Goal: Task Accomplishment & Management: Understand process/instructions

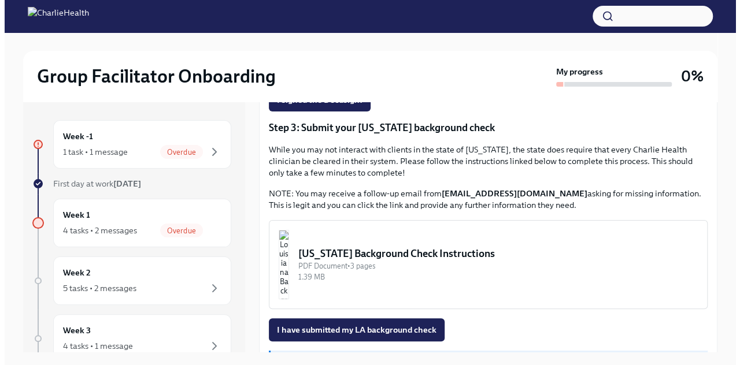
scroll to position [385, 0]
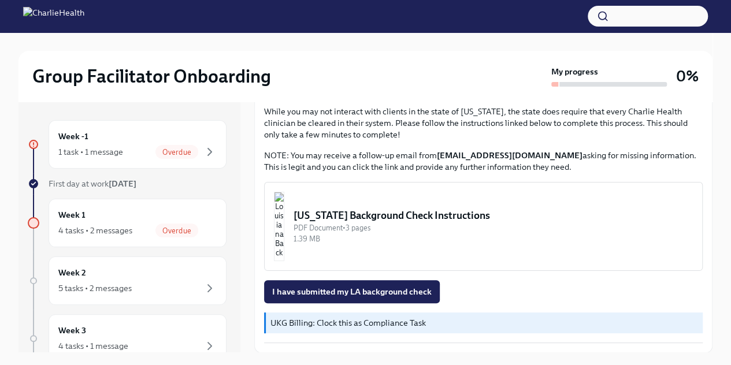
click at [430, 219] on div "[US_STATE] Background Check Instructions" at bounding box center [492, 216] width 399 height 14
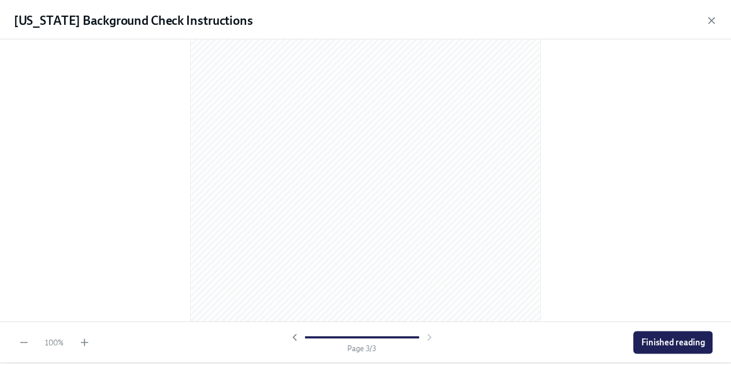
scroll to position [1127, 0]
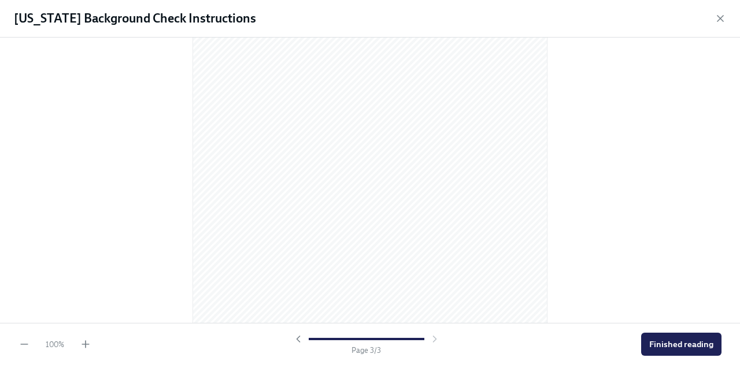
click at [666, 339] on span "Finished reading" at bounding box center [681, 345] width 64 height 12
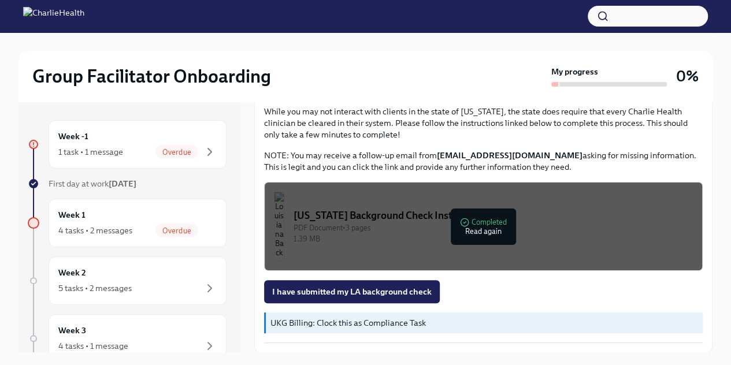
scroll to position [20, 0]
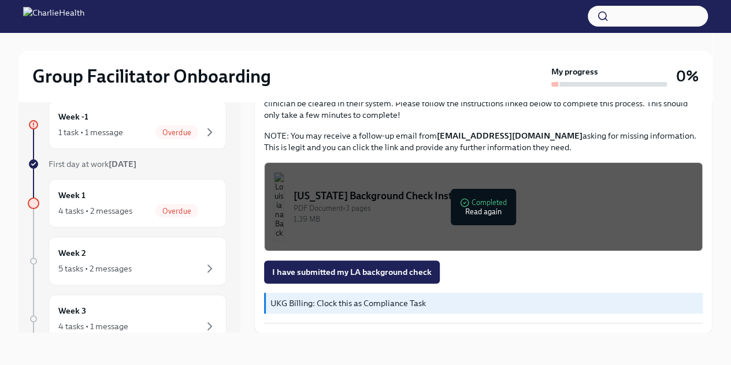
click at [383, 272] on span "I have submitted my LA background check" at bounding box center [351, 272] width 159 height 12
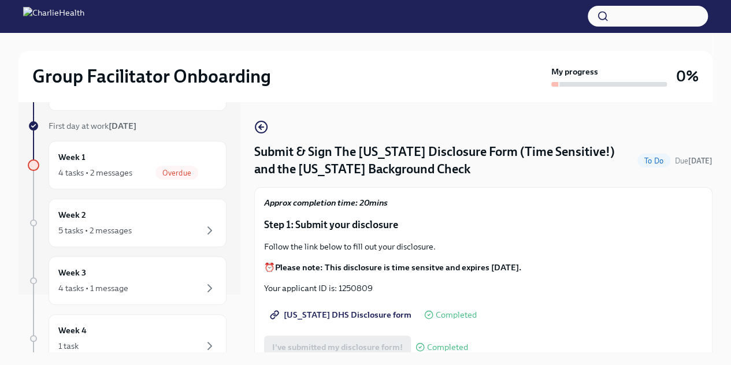
scroll to position [0, 0]
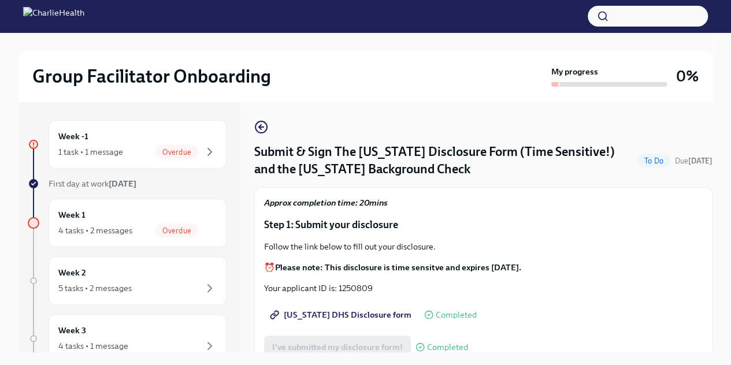
click at [115, 148] on div "1 task • 1 message" at bounding box center [90, 152] width 65 height 12
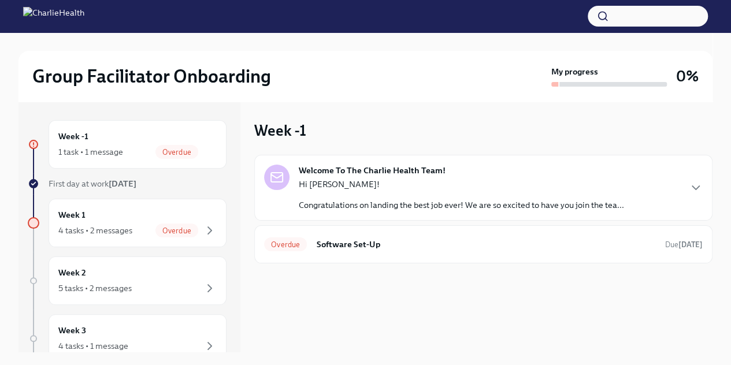
click at [654, 190] on div "Welcome To The Charlie Health Team! Hi [PERSON_NAME]! Congratulations on landin…" at bounding box center [483, 188] width 439 height 46
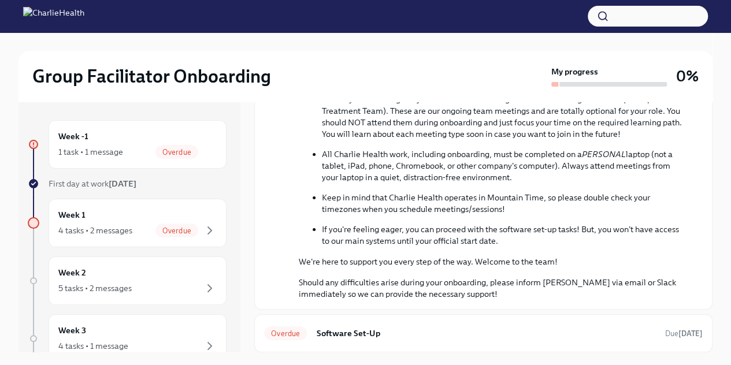
click at [133, 220] on div "Week 1 4 tasks • 2 messages Overdue" at bounding box center [137, 223] width 158 height 29
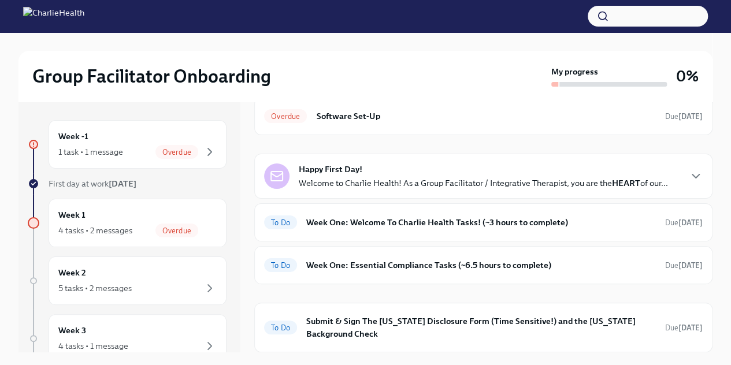
scroll to position [91, 0]
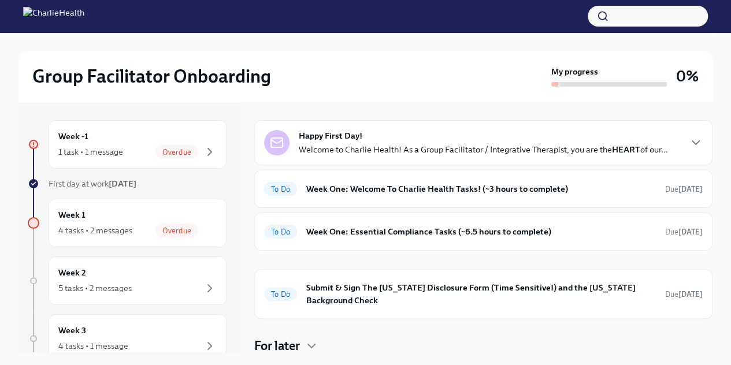
click at [397, 190] on h6 "Week One: Welcome To Charlie Health Tasks! (~3 hours to complete)" at bounding box center [481, 189] width 350 height 13
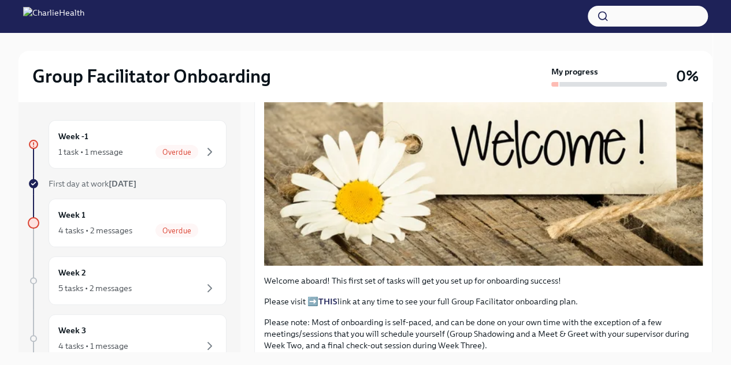
scroll to position [347, 0]
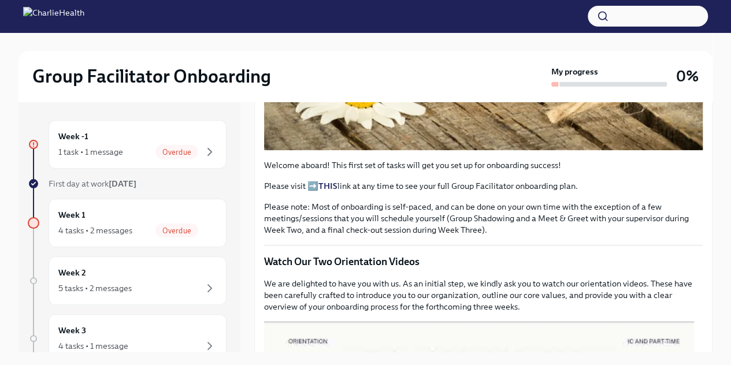
click at [132, 231] on div "4 tasks • 2 messages Overdue" at bounding box center [137, 231] width 158 height 14
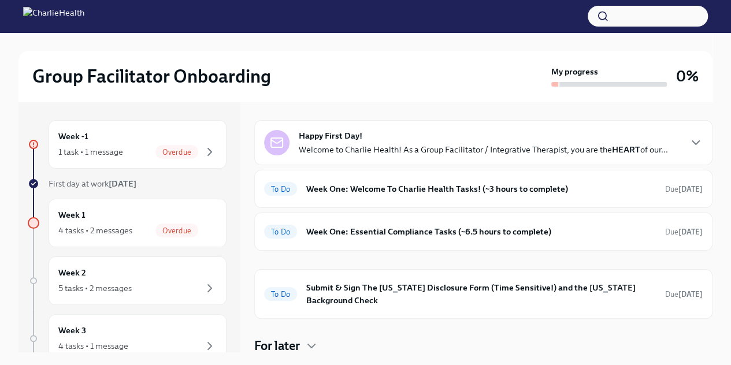
scroll to position [58, 0]
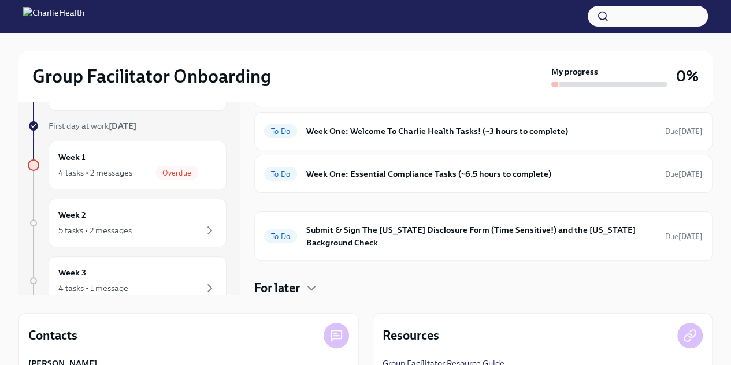
click at [318, 237] on h6 "Submit & Sign The [US_STATE] Disclosure Form (Time Sensitive!) and the [US_STAT…" at bounding box center [481, 236] width 350 height 25
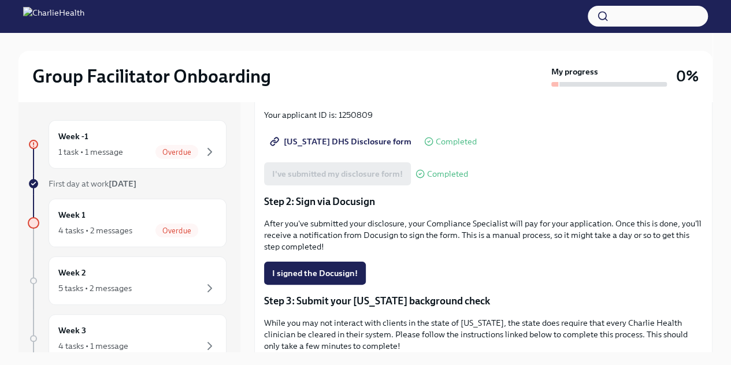
click at [117, 136] on div "Week -1 1 task • 1 message Overdue" at bounding box center [137, 144] width 158 height 29
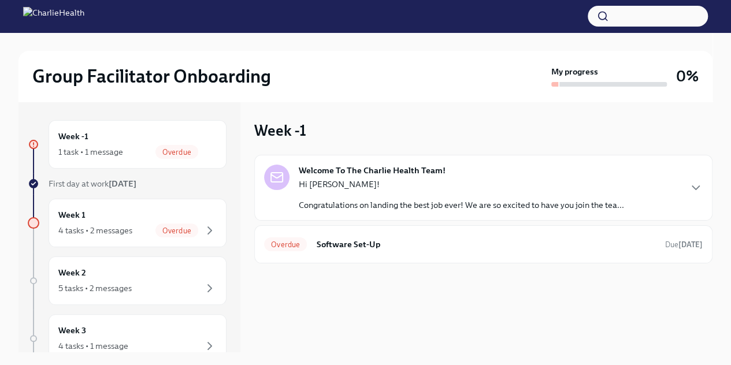
click at [356, 243] on h6 "Software Set-Up" at bounding box center [486, 244] width 340 height 13
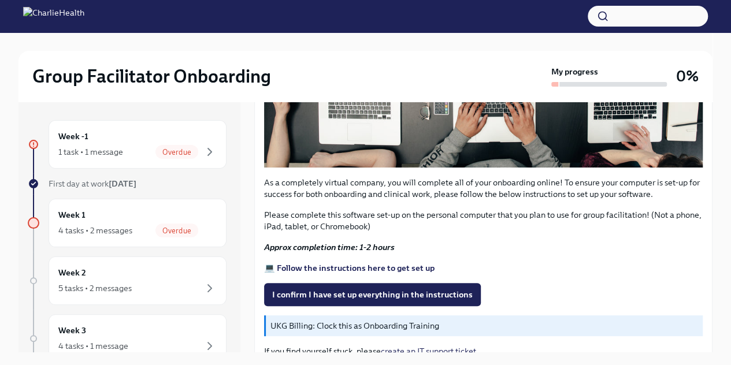
scroll to position [401, 0]
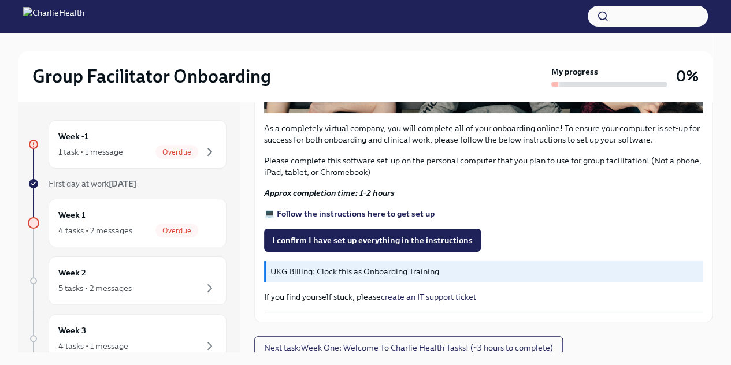
click at [385, 209] on strong "💻 Follow the instructions here to get set up" at bounding box center [349, 214] width 170 height 10
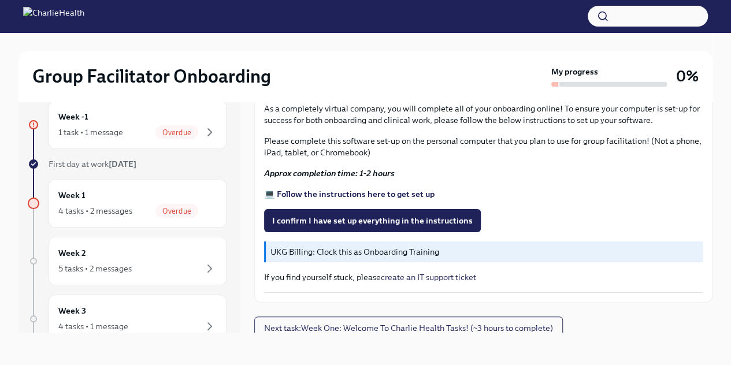
click at [379, 189] on strong "💻 Follow the instructions here to get set up" at bounding box center [349, 194] width 170 height 10
